Goal: Understand process/instructions

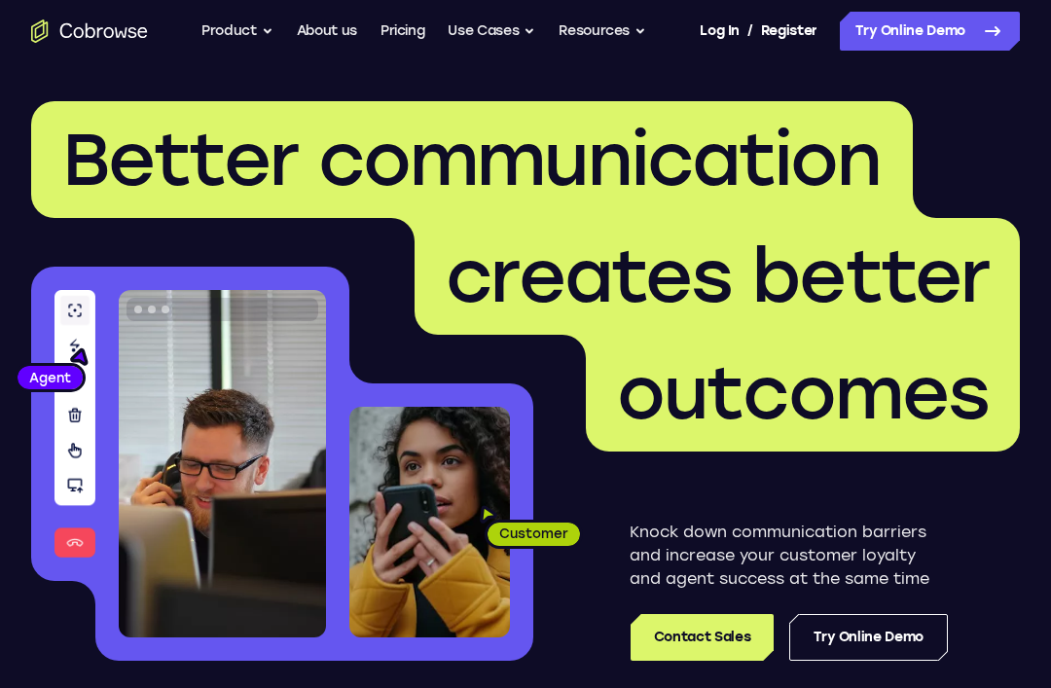
click at [991, 28] on icon at bounding box center [992, 30] width 23 height 23
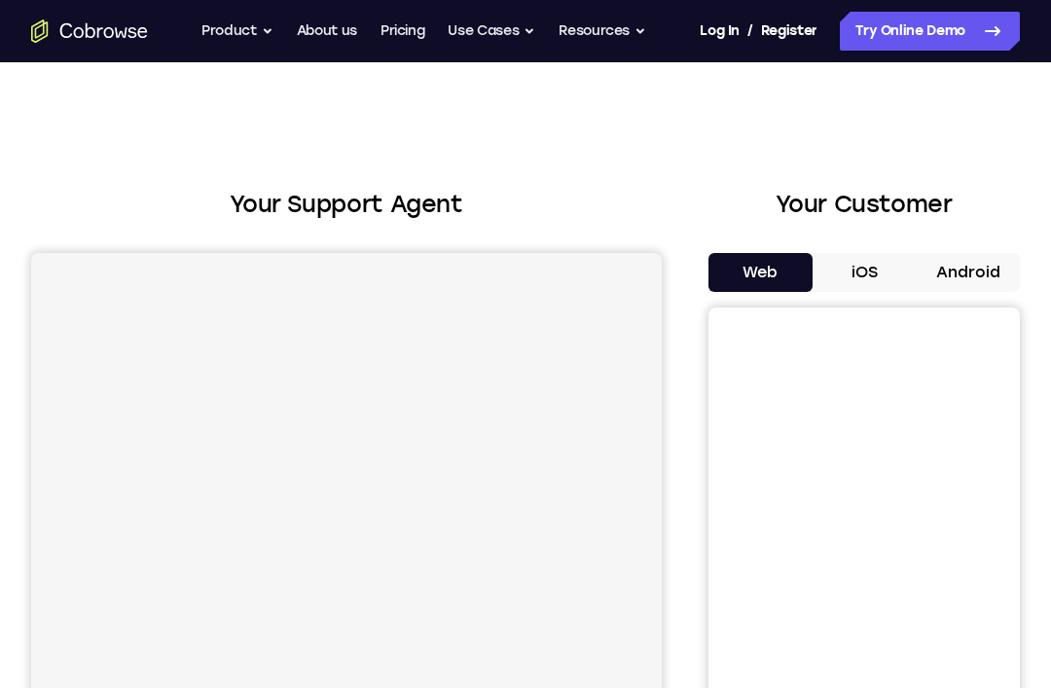
click at [991, 255] on button "Android" at bounding box center [968, 272] width 104 height 39
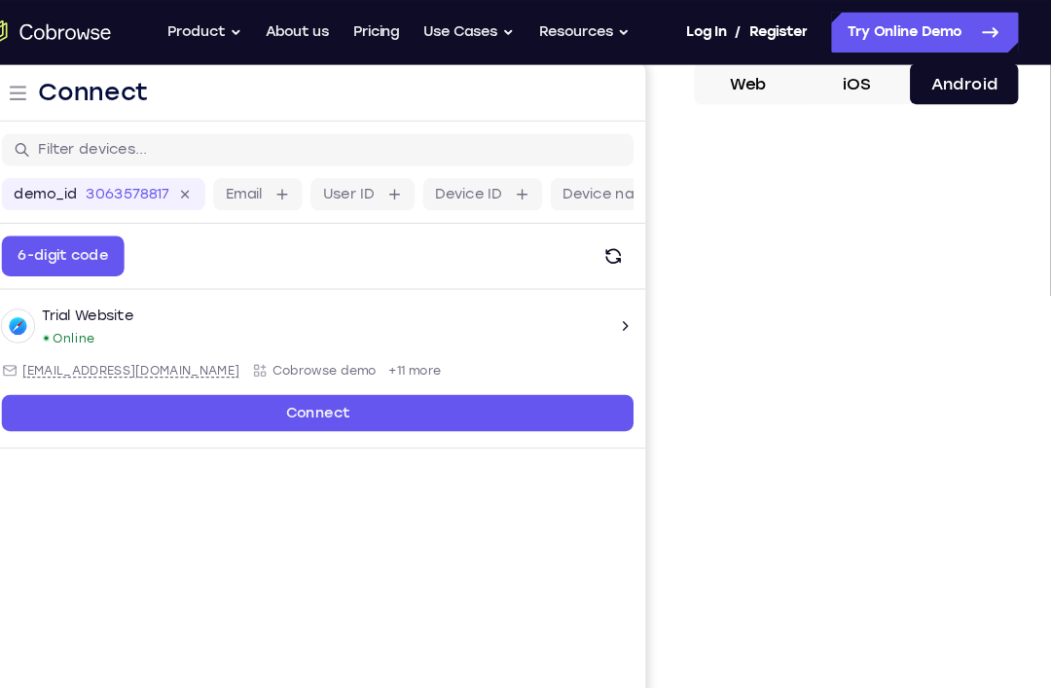
scroll to position [209, 0]
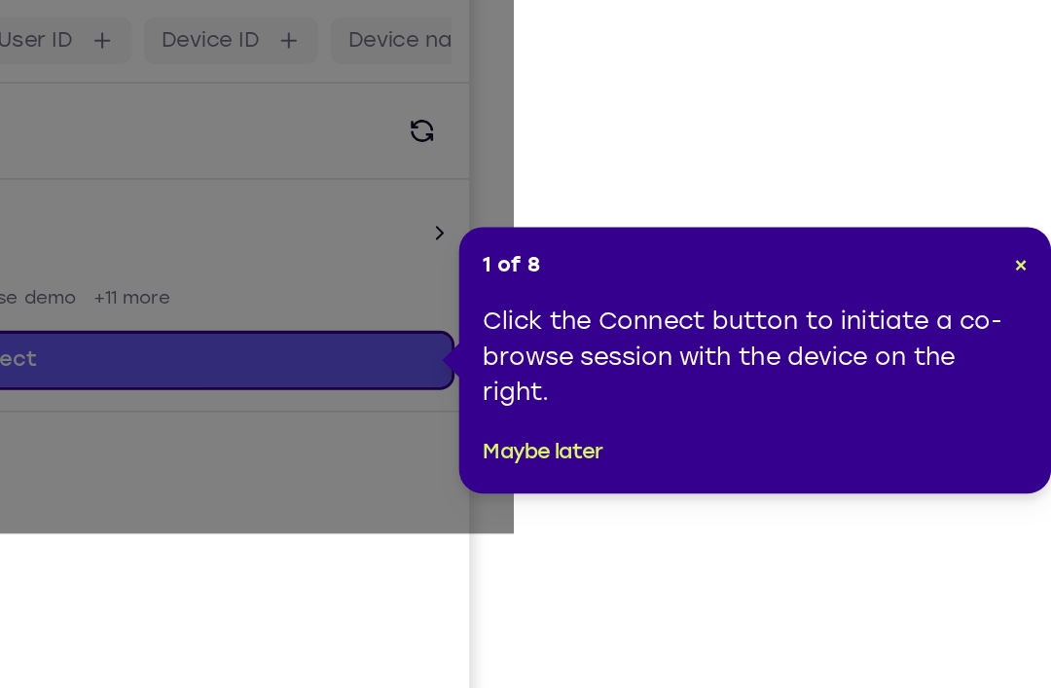
click at [681, 292] on div "1 of 8 × Click the Connect button to initiate a co-browse session with the devi…" at bounding box center [849, 379] width 389 height 175
click at [669, 292] on div "1 of 8 × Click the Connect button to initiate a co-browse session with the devi…" at bounding box center [849, 379] width 389 height 175
click at [1020, 308] on span "×" at bounding box center [1024, 316] width 9 height 17
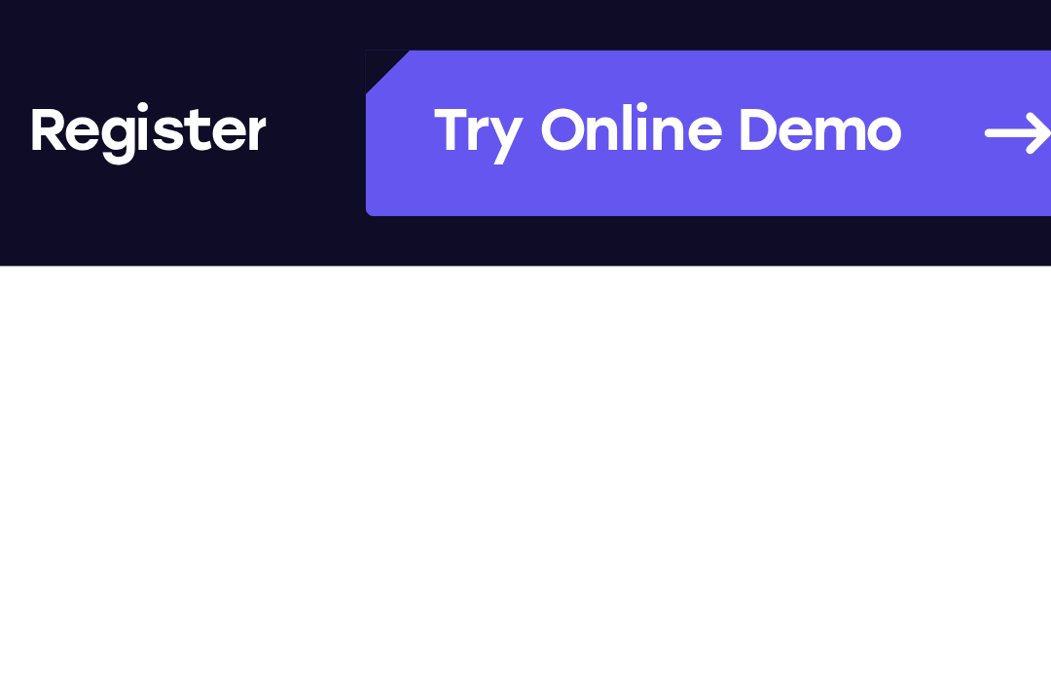
scroll to position [0, 0]
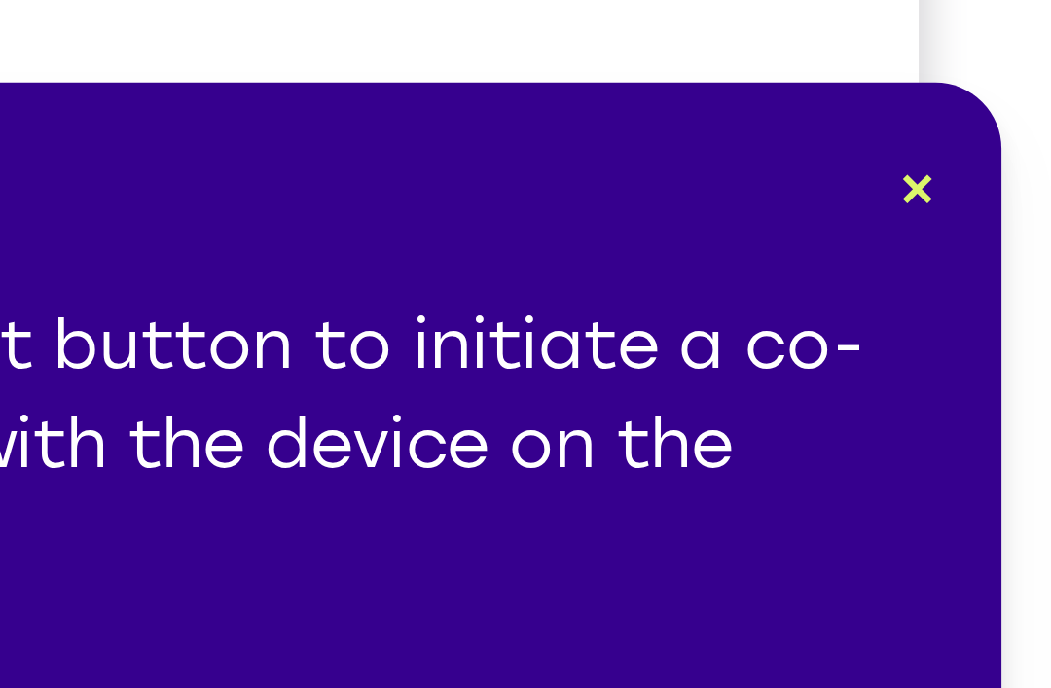
click at [1015, 398] on span "×" at bounding box center [1019, 406] width 9 height 17
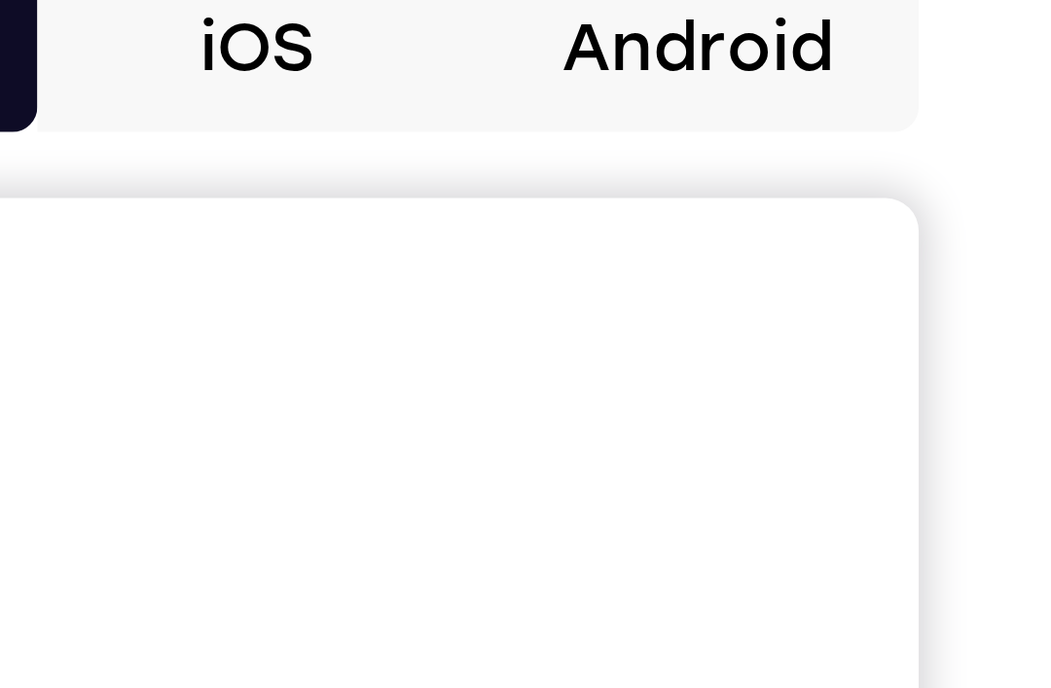
click at [916, 253] on button "Android" at bounding box center [968, 272] width 104 height 39
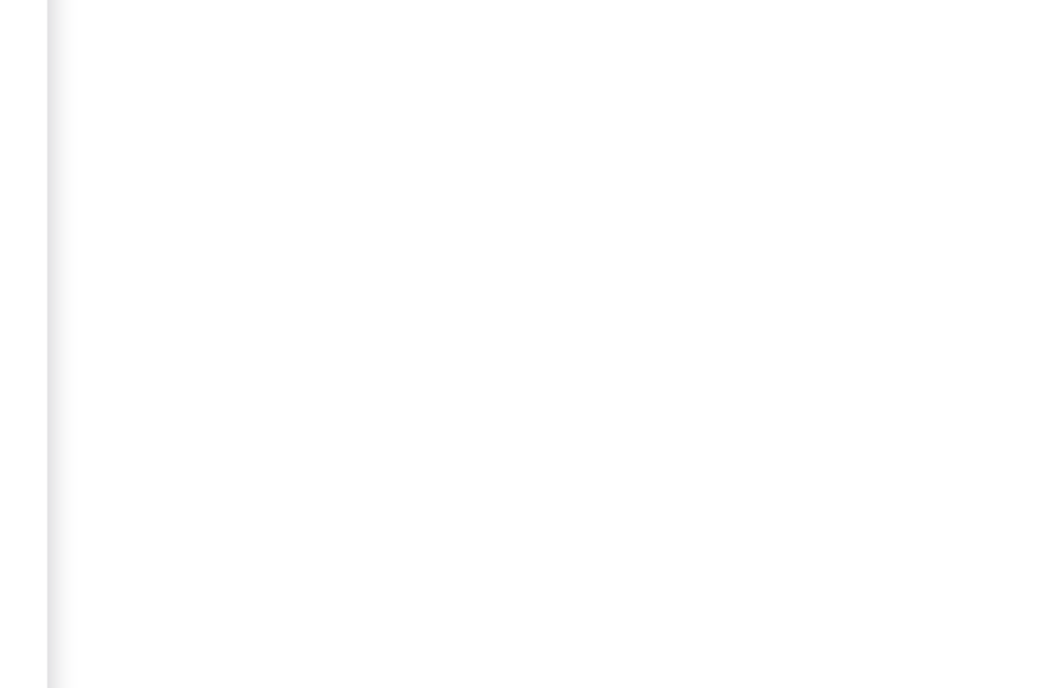
scroll to position [222, 0]
